Goal: Navigation & Orientation: Find specific page/section

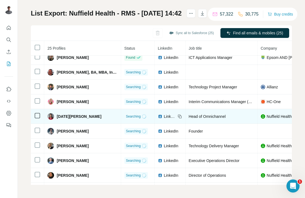
scroll to position [239, 0]
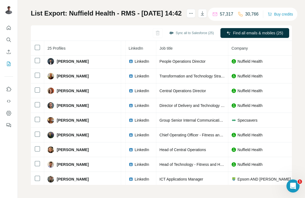
scroll to position [75, 0]
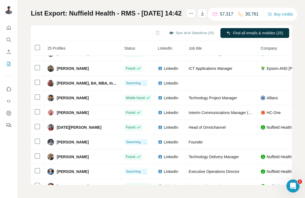
scroll to position [175, 0]
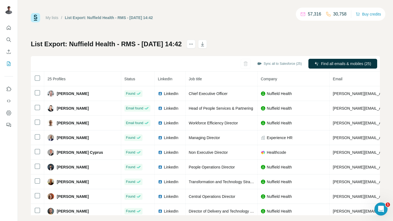
click at [53, 16] on link "My lists" at bounding box center [52, 18] width 13 height 4
